Goal: Find specific fact: Find specific fact

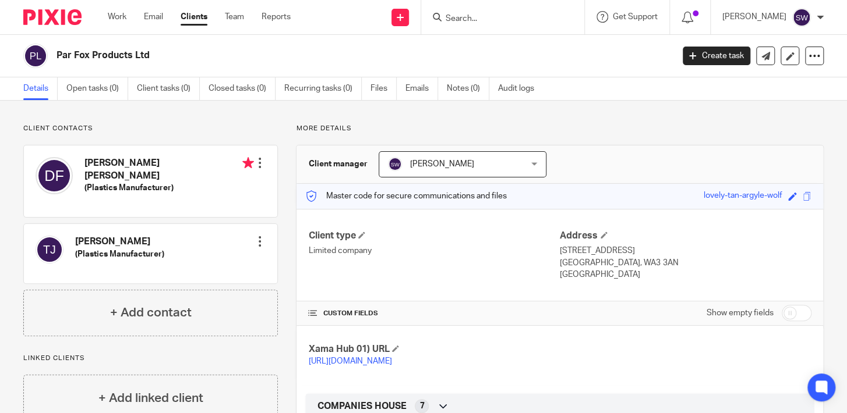
drag, startPoint x: 0, startPoint y: 0, endPoint x: 502, endPoint y: 14, distance: 502.1
click at [502, 16] on input "Search" at bounding box center [496, 19] width 105 height 10
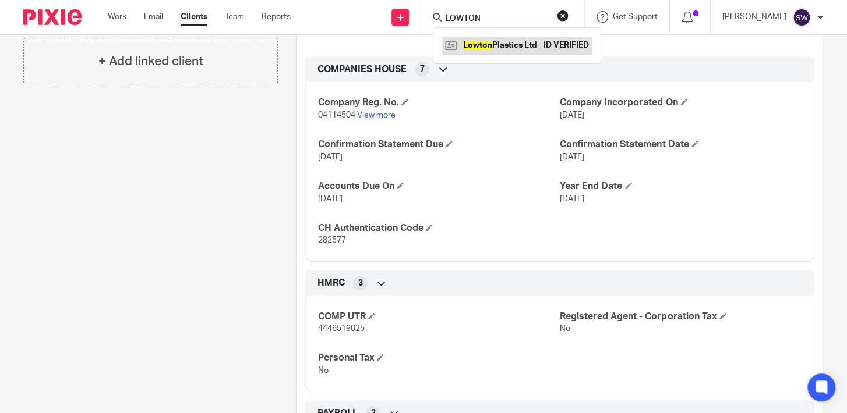
type input "LOWTON"
click at [490, 39] on link at bounding box center [517, 45] width 150 height 17
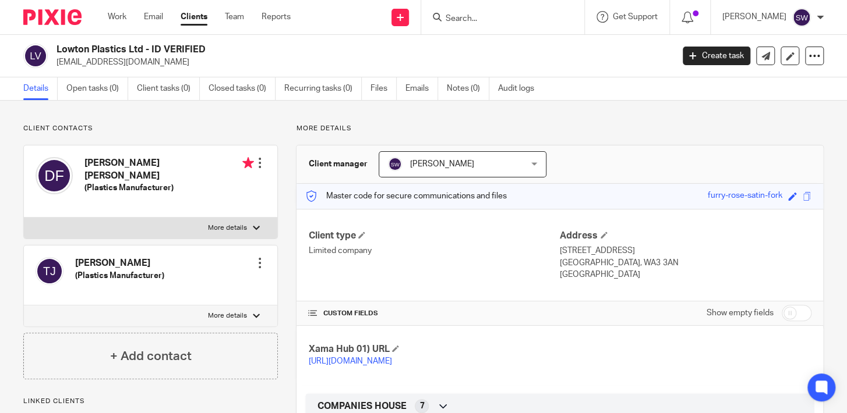
scroll to position [317, 0]
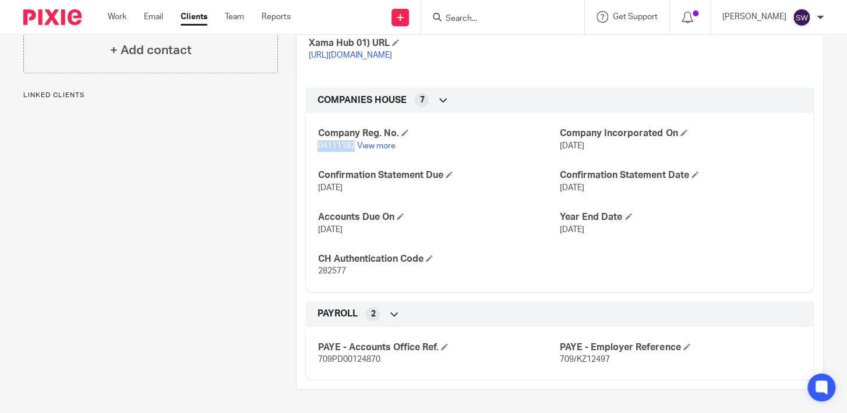
drag, startPoint x: 0, startPoint y: 0, endPoint x: 317, endPoint y: 144, distance: 347.9
click at [317, 144] on span "04111182" at bounding box center [335, 146] width 37 height 8
copy span "04111182"
drag, startPoint x: 343, startPoint y: 272, endPoint x: 306, endPoint y: 270, distance: 37.3
click at [306, 270] on div "Company Reg. No. 04111182 View more Company Incorporated On [DATE] Confirmation…" at bounding box center [559, 198] width 509 height 188
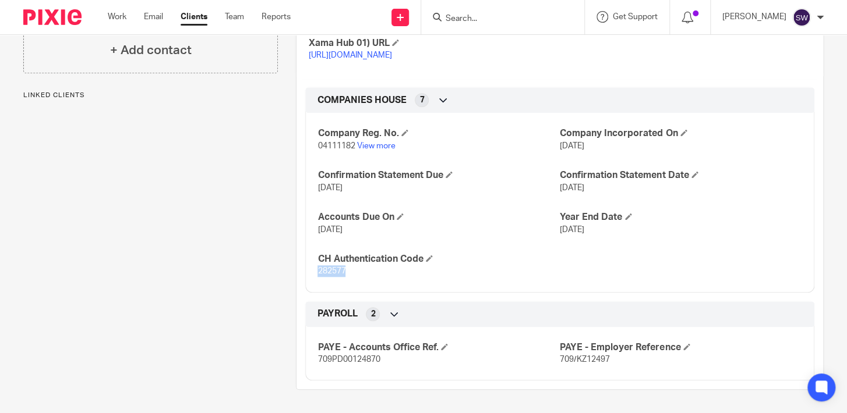
copy span "282577"
click at [494, 24] on div at bounding box center [502, 17] width 163 height 34
click at [491, 18] on input "Search" at bounding box center [496, 19] width 105 height 10
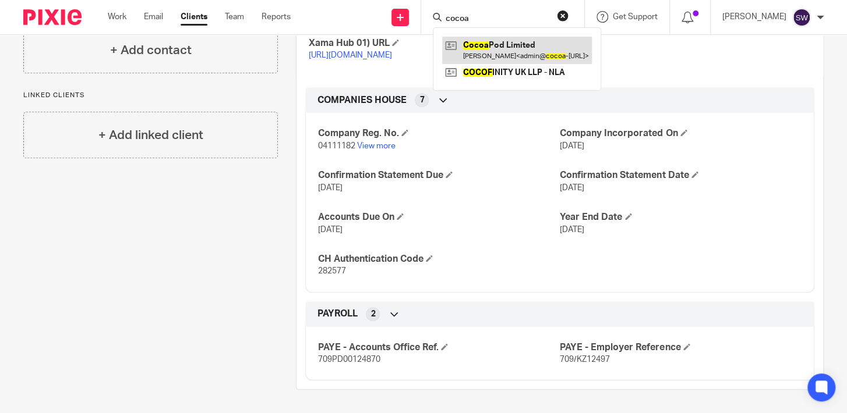
type input "cocoa"
click at [507, 47] on link at bounding box center [517, 50] width 150 height 27
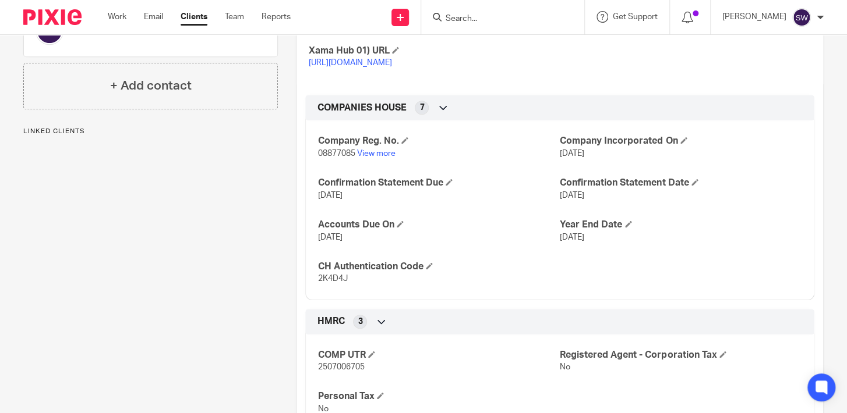
scroll to position [394, 0]
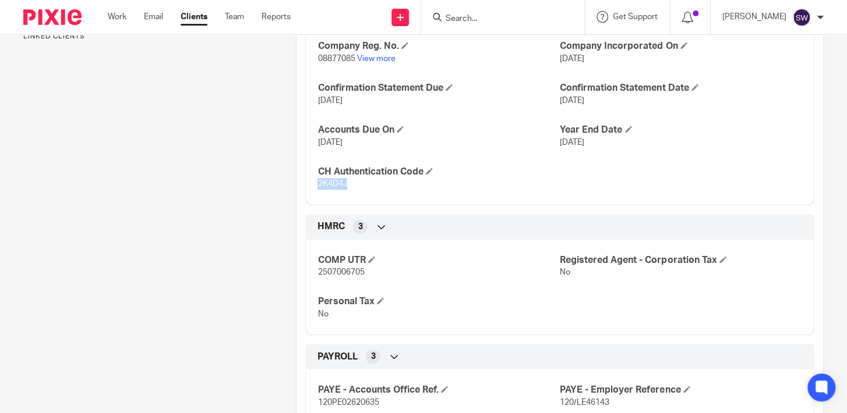
drag, startPoint x: 345, startPoint y: 194, endPoint x: 314, endPoint y: 198, distance: 31.6
click at [314, 198] on div "Company Reg. No. 08877085 View more Company Incorporated On 5 Feb 2014 Confirma…" at bounding box center [559, 111] width 509 height 188
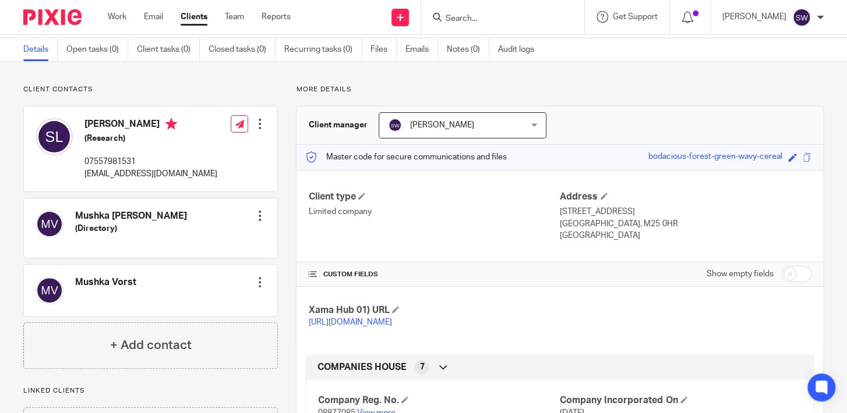
scroll to position [0, 0]
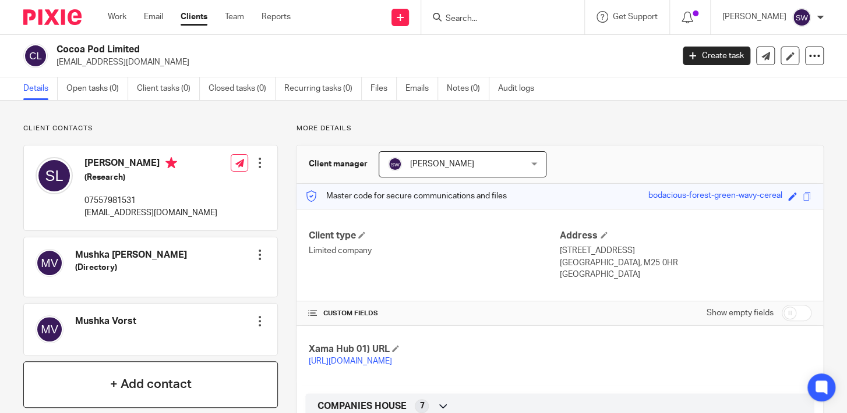
click at [224, 393] on div "+ Add contact" at bounding box center [150, 385] width 254 height 47
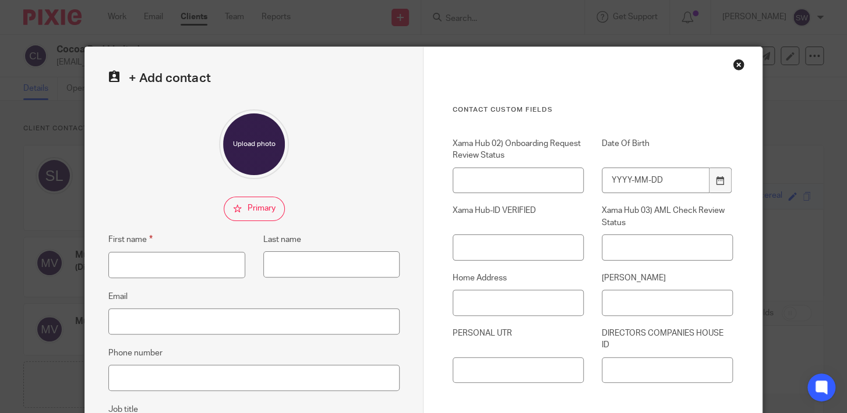
click at [737, 62] on div "Close this dialog window" at bounding box center [739, 65] width 12 height 12
